Goal: Task Accomplishment & Management: Use online tool/utility

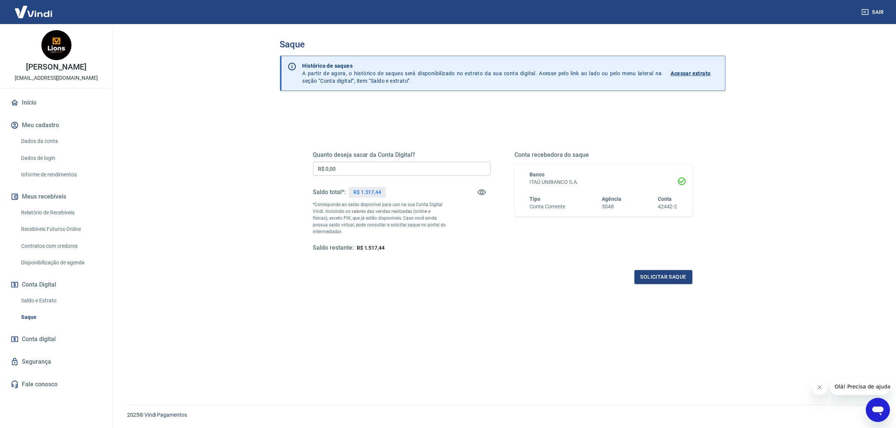
drag, startPoint x: 345, startPoint y: 170, endPoint x: 161, endPoint y: 194, distance: 185.6
click at [161, 194] on main "Saque Histórico de saques A partir de agora, o histórico de saques será disponi…" at bounding box center [502, 226] width 787 height 404
type input "R$ 1.100,00"
click at [654, 274] on button "Solicitar saque" at bounding box center [664, 277] width 58 height 14
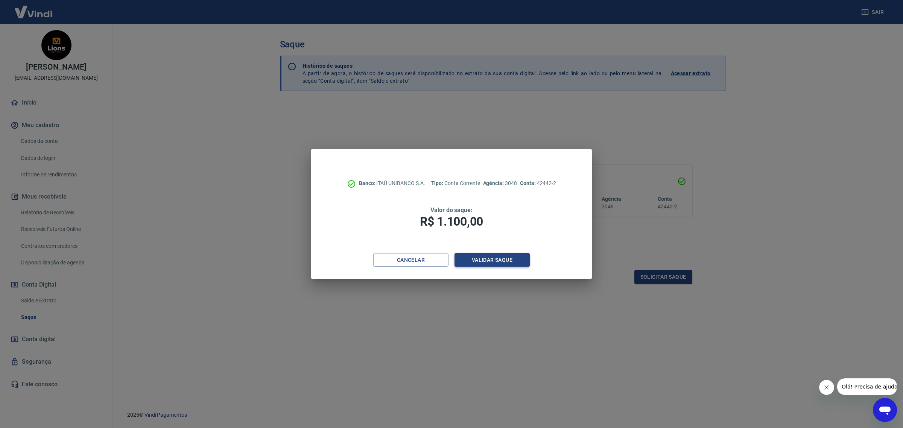
click at [504, 262] on button "Validar saque" at bounding box center [492, 260] width 75 height 14
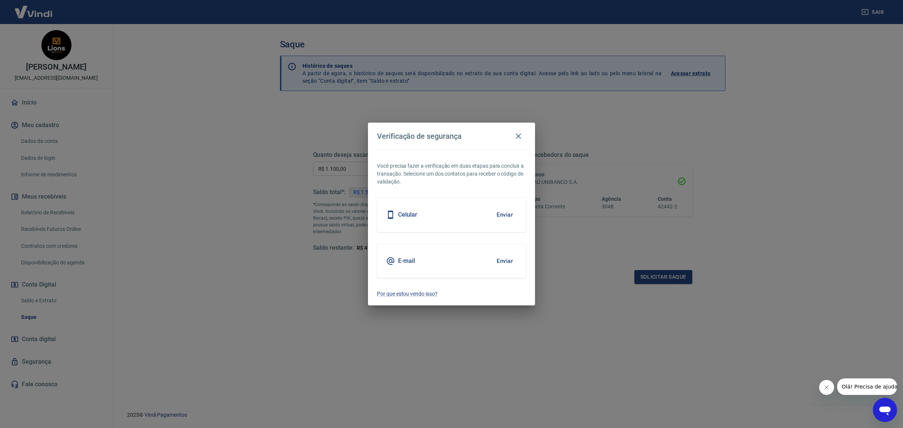
click at [511, 215] on button "Enviar" at bounding box center [505, 215] width 24 height 16
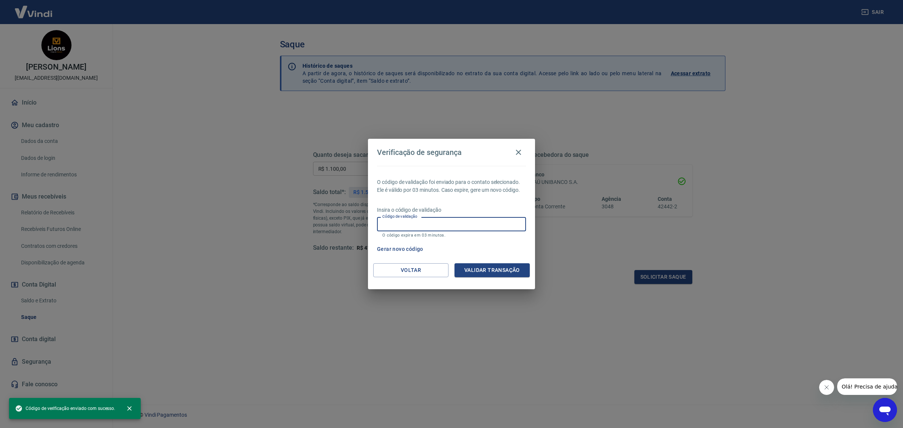
click at [500, 227] on input "Código de validação" at bounding box center [451, 224] width 149 height 14
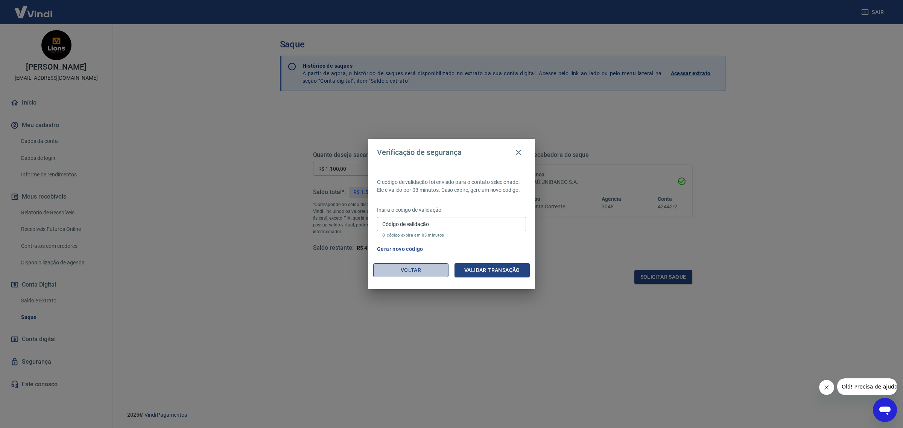
click at [385, 266] on button "Voltar" at bounding box center [410, 271] width 75 height 14
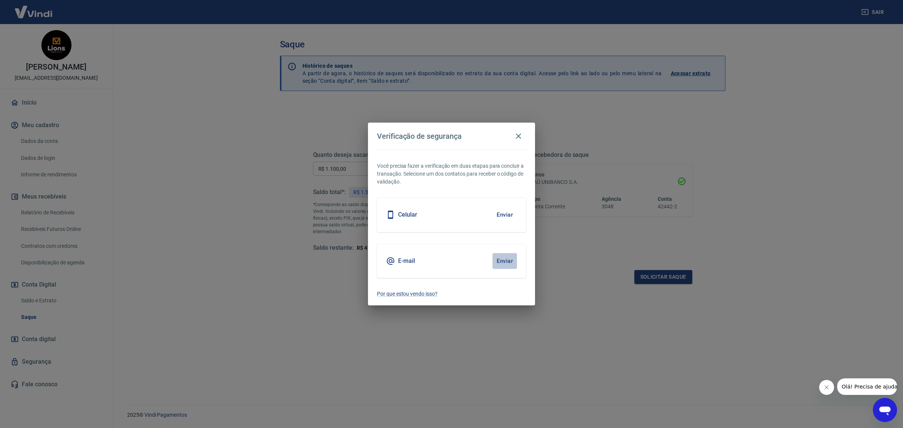
click at [505, 259] on button "Enviar" at bounding box center [505, 261] width 24 height 16
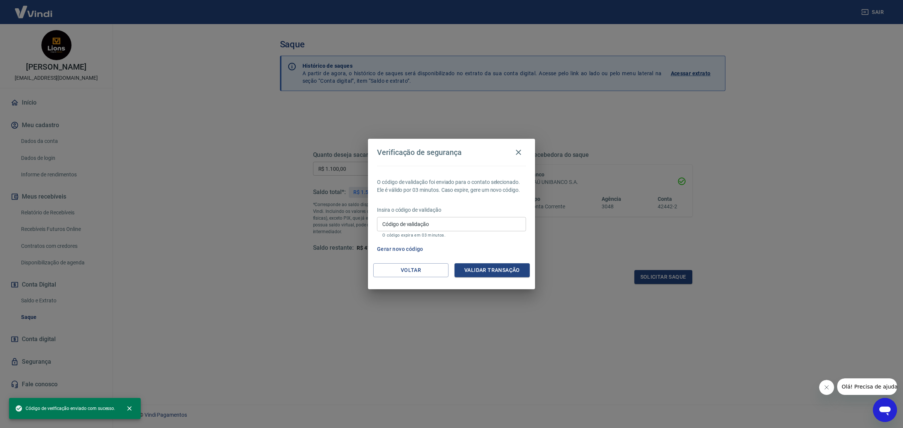
click at [472, 225] on input "Código de validação" at bounding box center [451, 224] width 149 height 14
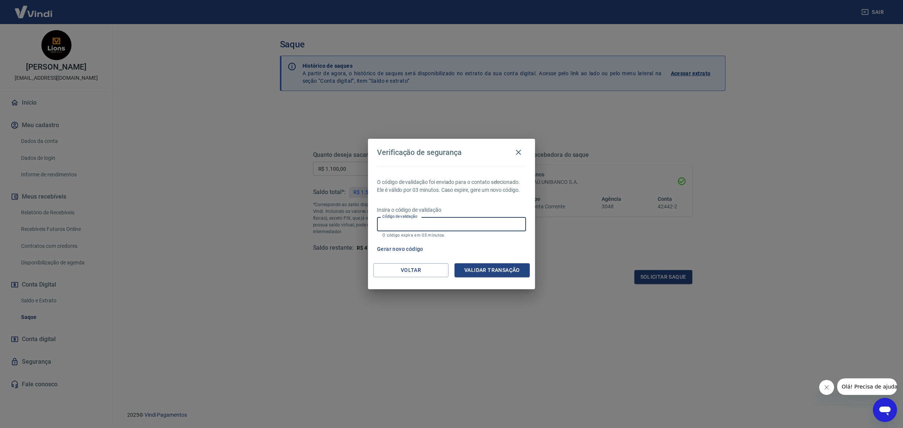
click at [397, 229] on input "Código de validação" at bounding box center [451, 224] width 149 height 14
click at [413, 253] on button "Gerar novo código" at bounding box center [400, 249] width 52 height 14
click at [450, 223] on input "Código de validação" at bounding box center [451, 224] width 149 height 14
type input "302333"
click at [503, 266] on button "Validar transação" at bounding box center [492, 271] width 75 height 14
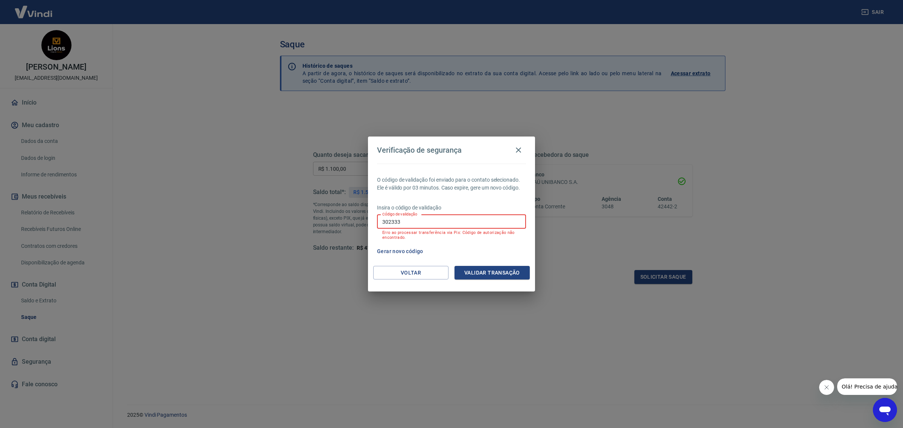
drag, startPoint x: 449, startPoint y: 219, endPoint x: 323, endPoint y: 217, distance: 125.7
click at [323, 217] on div "Verificação de segurança O código de validação foi enviado para o contato selec…" at bounding box center [451, 214] width 903 height 428
click at [413, 221] on input "Código de validação" at bounding box center [451, 222] width 149 height 14
type input "247076"
click at [480, 261] on div "O código de validação foi enviado para o contato selecionado. Ele é válido por …" at bounding box center [451, 215] width 167 height 102
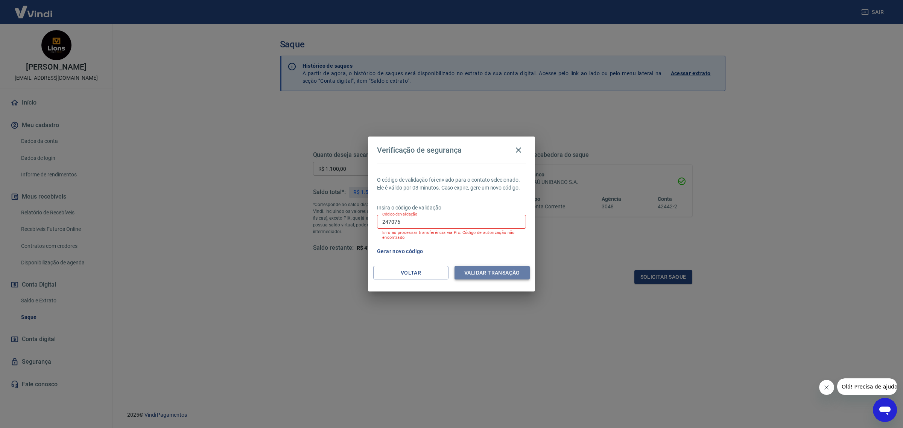
click at [483, 267] on button "Validar transação" at bounding box center [492, 273] width 75 height 14
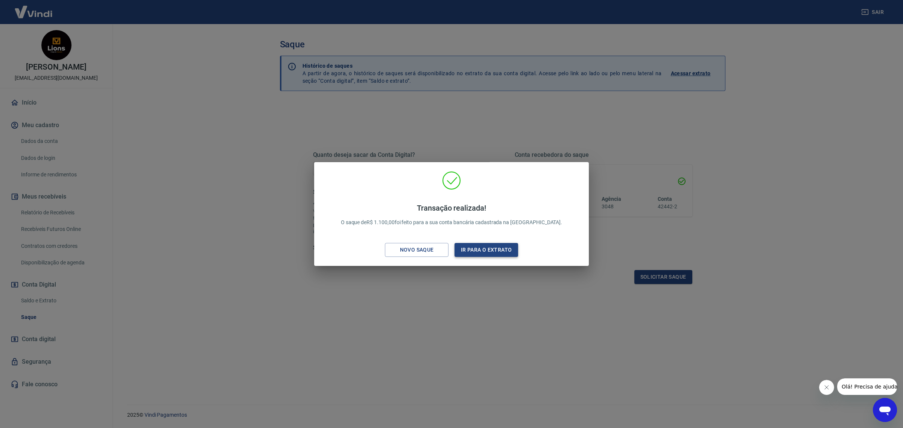
click at [492, 254] on button "Ir para o extrato" at bounding box center [487, 250] width 64 height 14
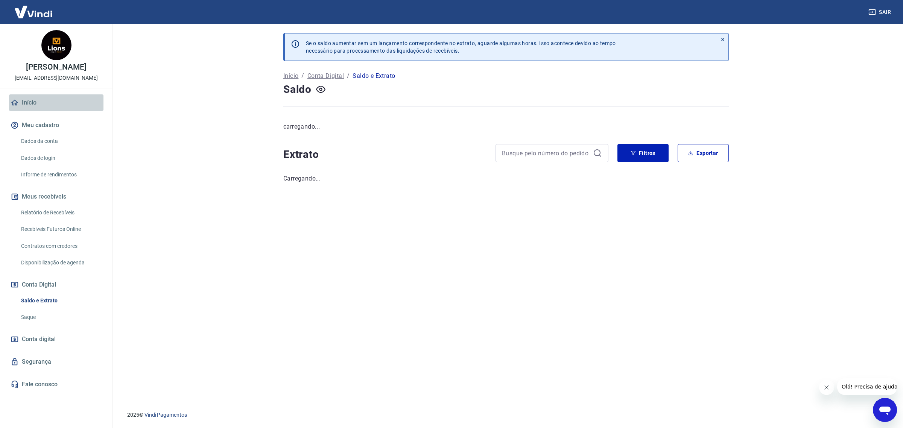
click at [48, 103] on link "Início" at bounding box center [56, 102] width 94 height 17
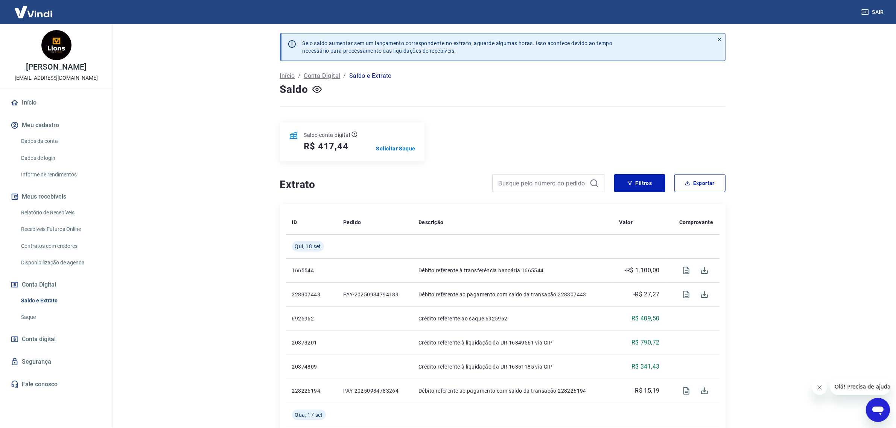
scroll to position [47, 0]
